Goal: Answer question/provide support

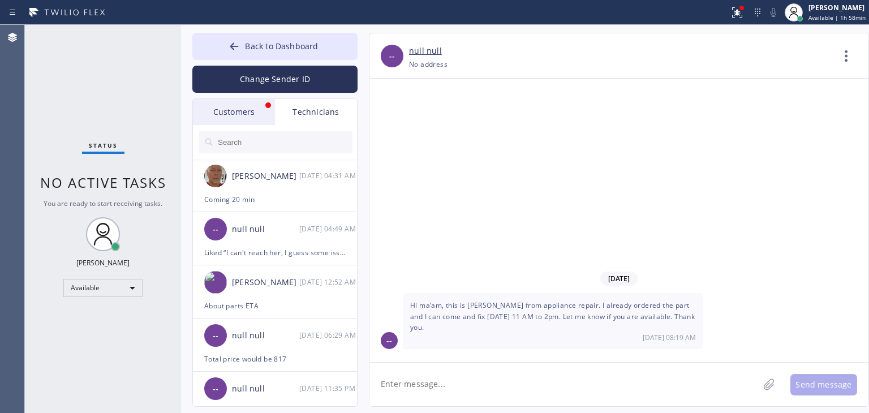
click at [250, 122] on div "Customers" at bounding box center [234, 112] width 82 height 26
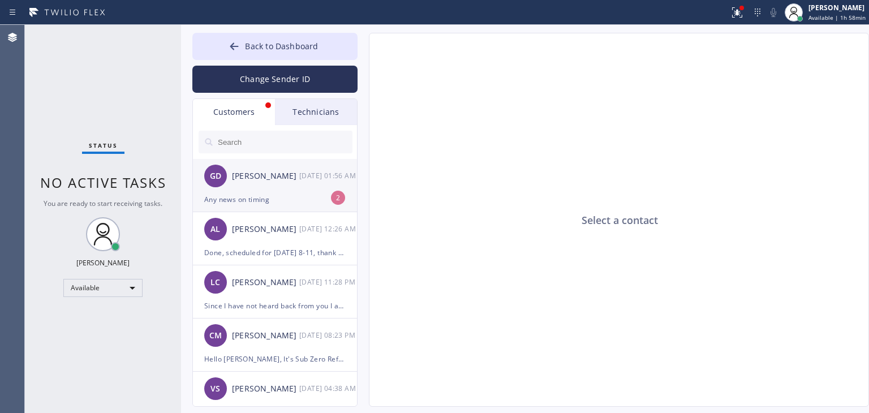
click at [312, 184] on div "GD [PERSON_NAME] [DATE] 01:56 AM" at bounding box center [275, 176] width 165 height 34
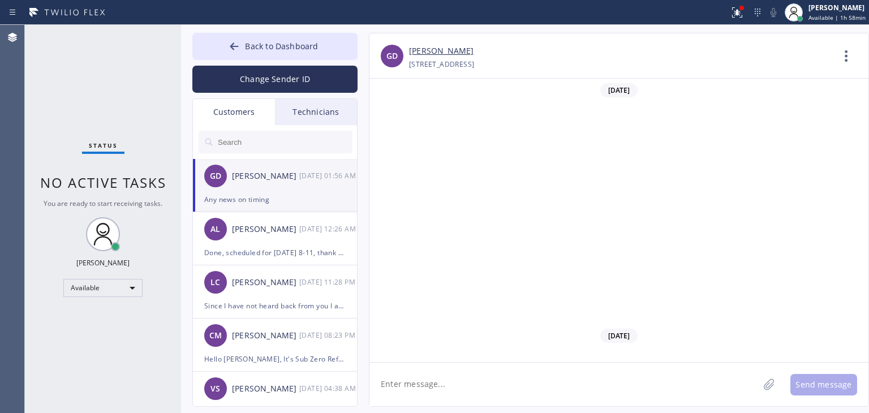
scroll to position [1343, 0]
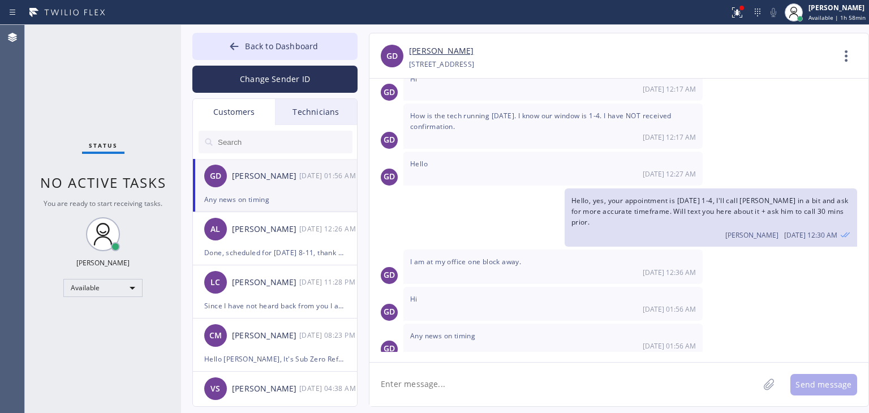
click at [519, 354] on div "[DATE] Hello [PERSON_NAME]. It's Viking Appliance Repair about your Range. As I…" at bounding box center [619, 221] width 499 height 284
click at [522, 372] on textarea at bounding box center [564, 385] width 389 height 44
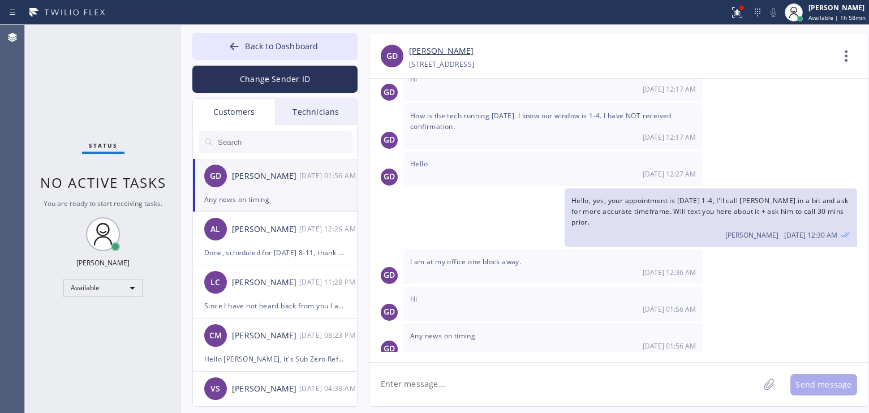
click at [522, 372] on textarea at bounding box center [564, 385] width 389 height 44
type textarea "I'm sor"
click at [479, 371] on textarea at bounding box center [564, 385] width 389 height 44
type textarea "Hi, I'm sorry but"
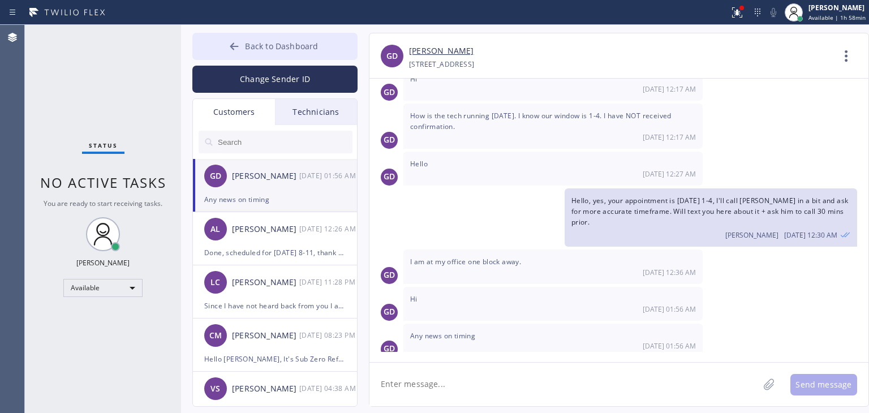
click at [277, 38] on button "Back to Dashboard" at bounding box center [274, 46] width 165 height 27
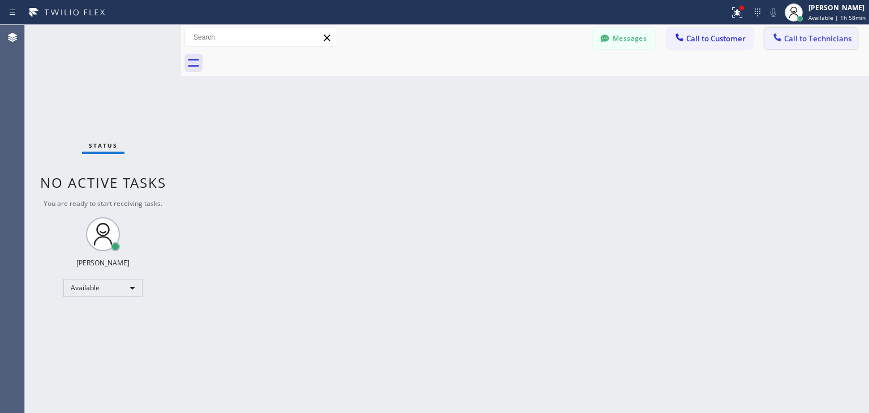
click at [848, 41] on span "Call to Technicians" at bounding box center [817, 38] width 67 height 10
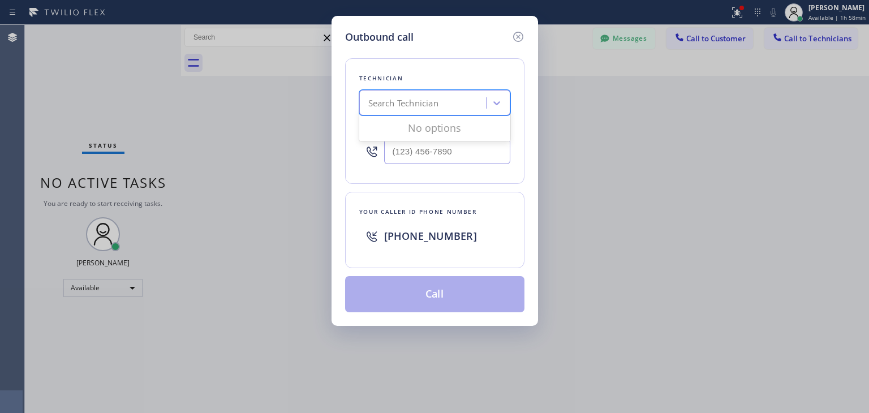
click at [385, 102] on div "Search Technician" at bounding box center [403, 103] width 70 height 13
type input "[PERSON_NAME]"
click at [454, 132] on div "[PERSON_NAME]" at bounding box center [434, 127] width 151 height 20
type input "[PHONE_NUMBER]"
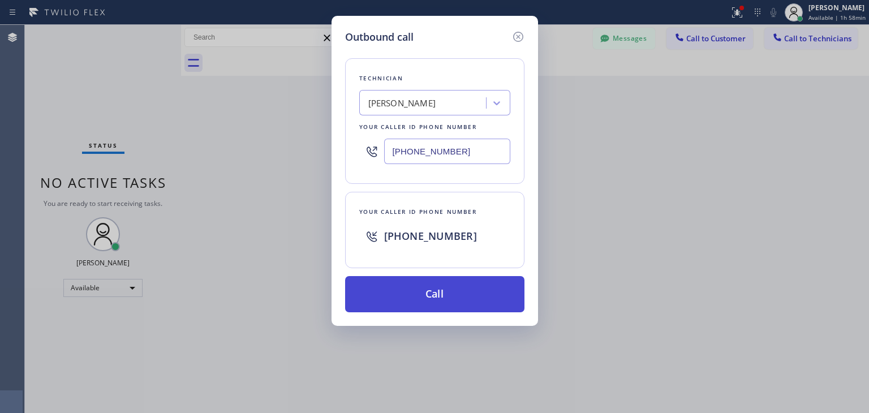
click at [454, 301] on button "Call" at bounding box center [434, 294] width 179 height 36
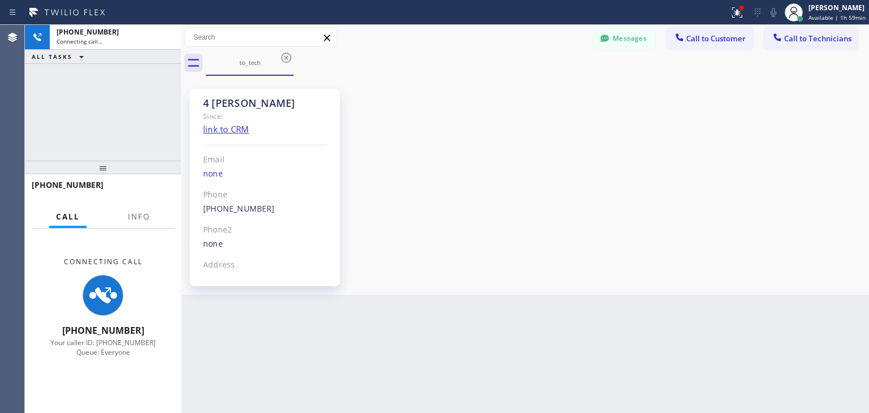
scroll to position [389, 0]
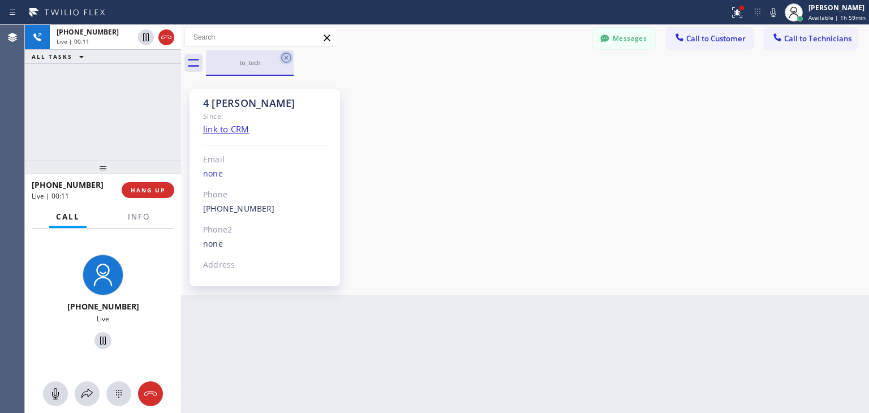
click at [286, 57] on icon at bounding box center [286, 58] width 10 height 10
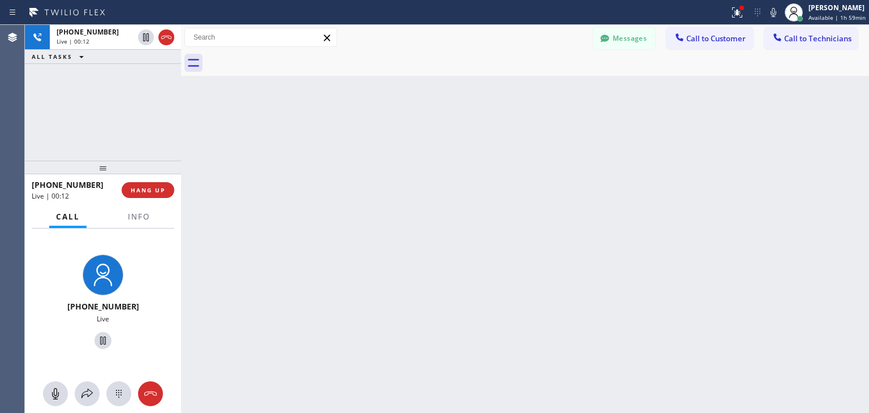
click at [122, 166] on div at bounding box center [103, 168] width 156 height 14
click at [181, 146] on div at bounding box center [181, 219] width 0 height 388
click at [165, 187] on span "HANG UP" at bounding box center [148, 190] width 35 height 8
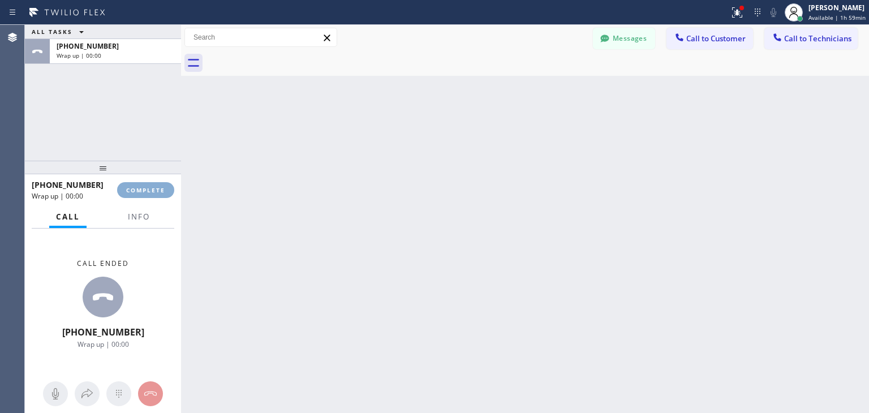
click at [165, 187] on span "COMPLETE" at bounding box center [145, 190] width 39 height 8
